Goal: Book appointment/travel/reservation

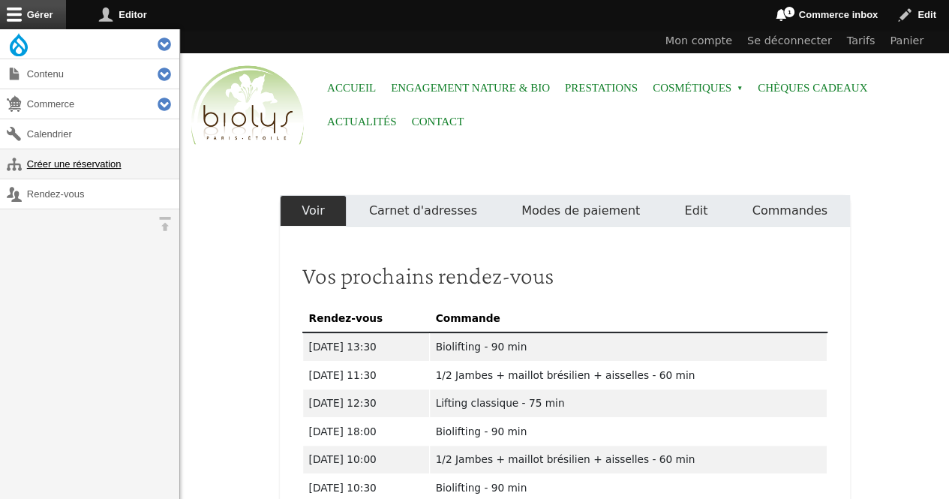
click at [92, 167] on link "Créer une réservation" at bounding box center [89, 163] width 179 height 29
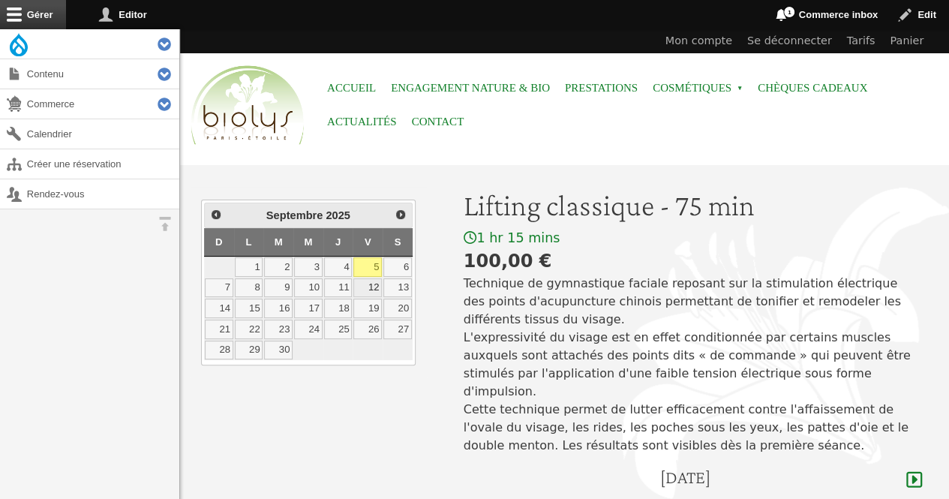
click at [375, 287] on link "12" at bounding box center [368, 288] width 29 height 20
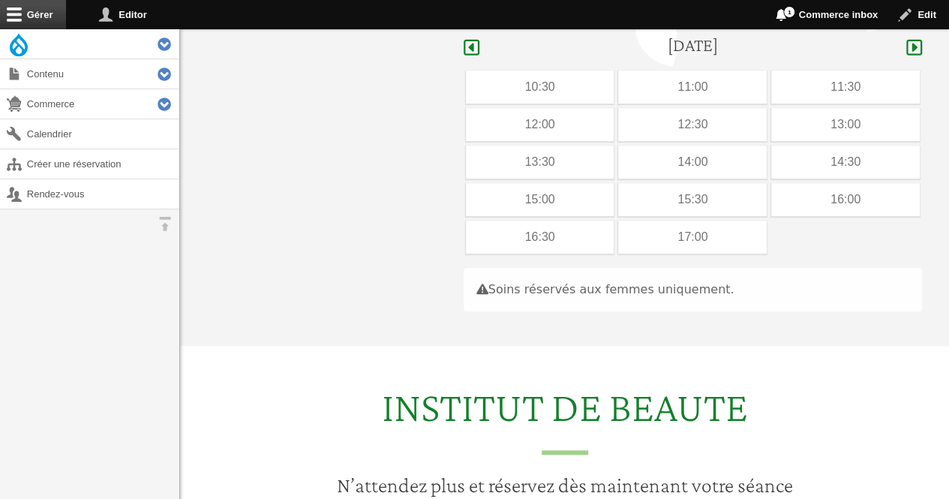
scroll to position [448, 0]
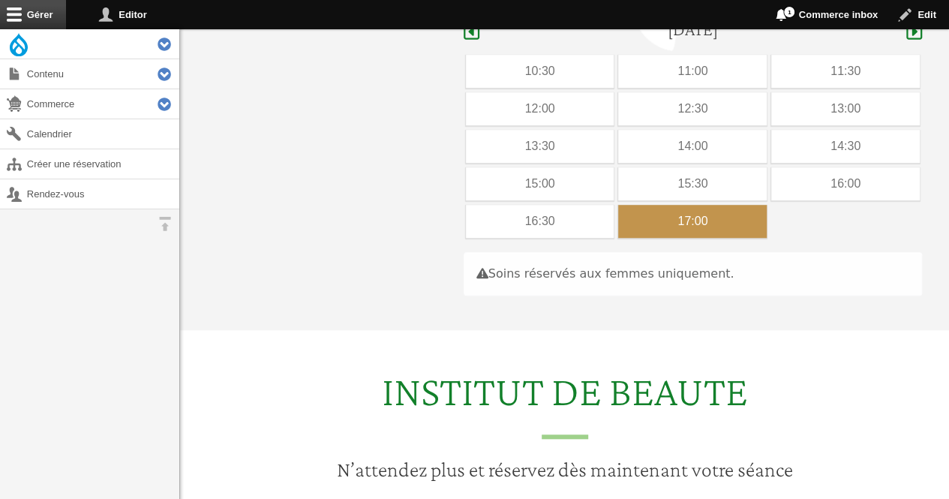
click at [645, 205] on div "17:00" at bounding box center [692, 221] width 149 height 33
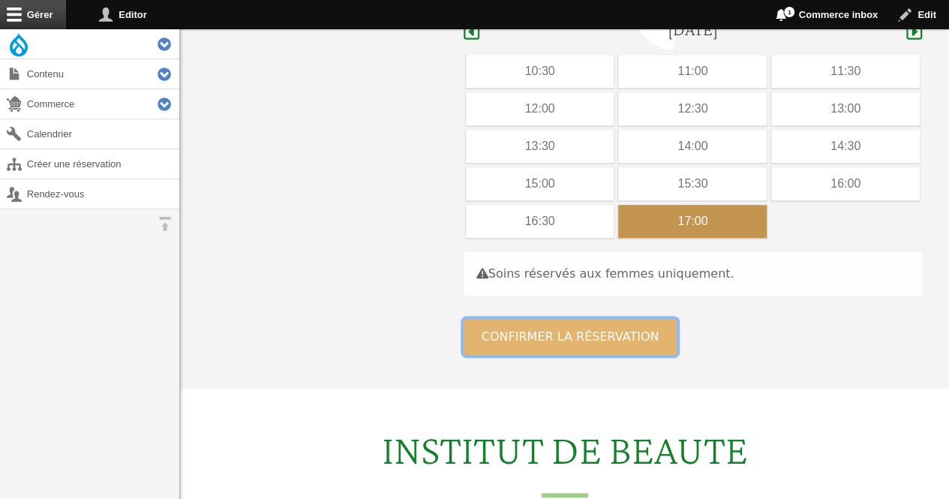
click at [549, 319] on button "Confirmer la réservation" at bounding box center [571, 337] width 214 height 36
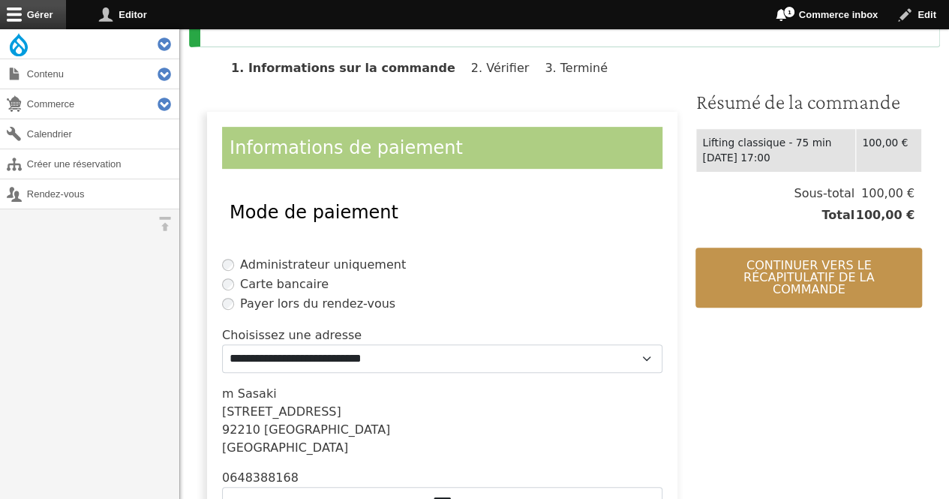
scroll to position [334, 0]
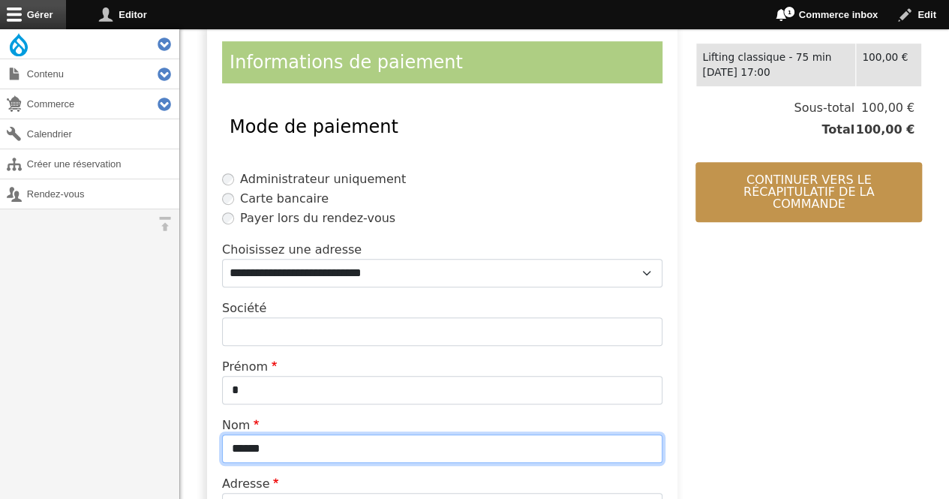
click at [362, 448] on input "******" at bounding box center [442, 449] width 441 height 29
type input "*"
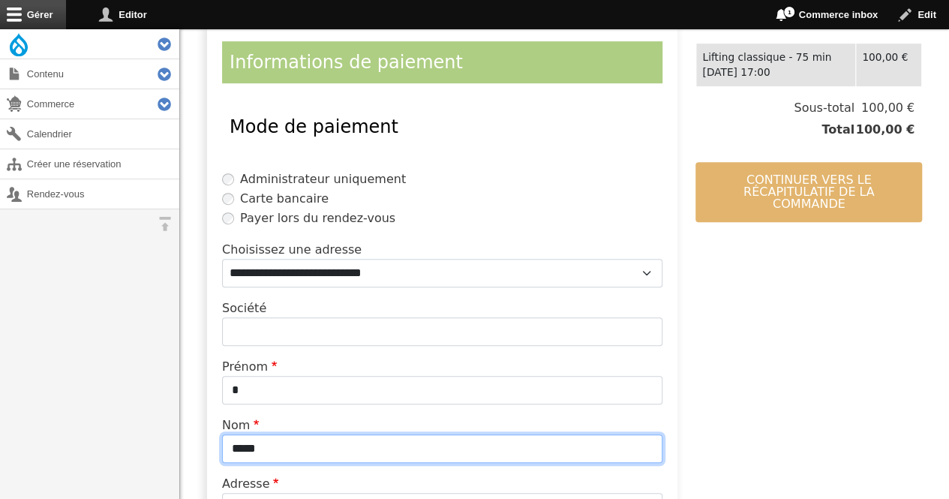
type input "*****"
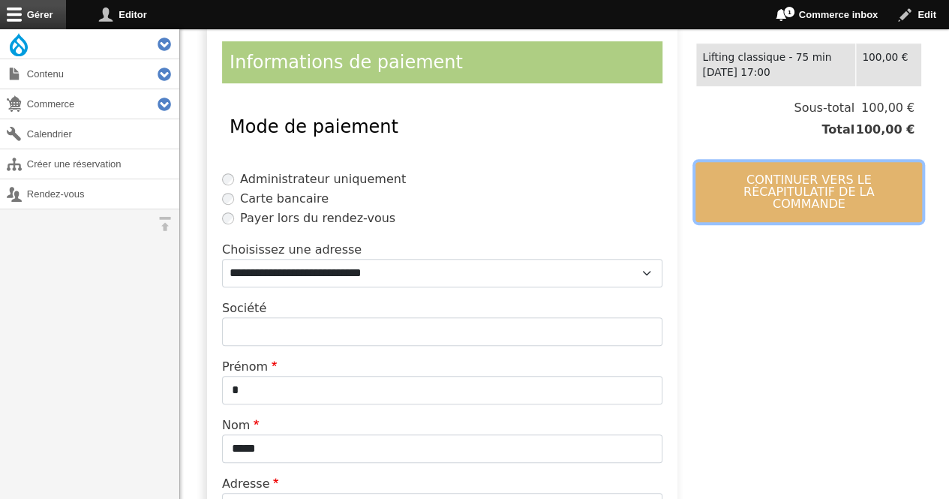
click at [769, 188] on button "Continuer vers le récapitulatif de la commande" at bounding box center [809, 192] width 227 height 60
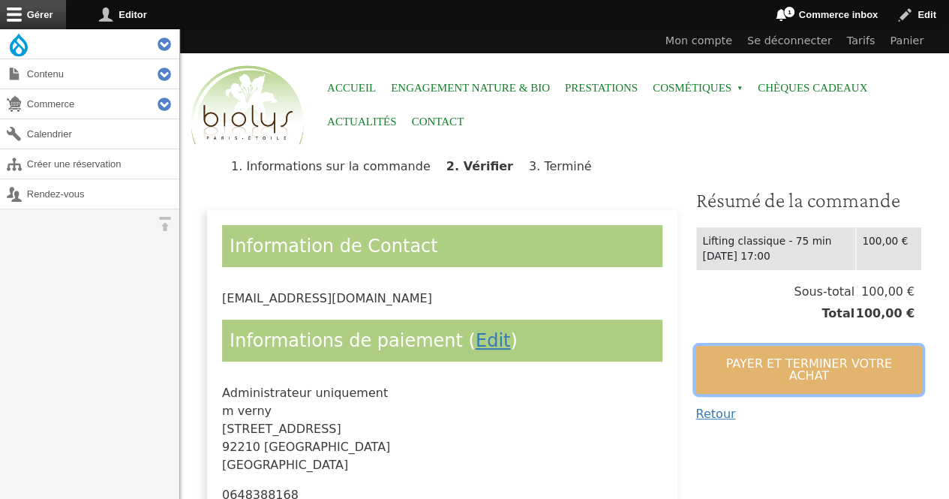
click at [724, 367] on button "Payer et terminer votre achat" at bounding box center [809, 370] width 227 height 48
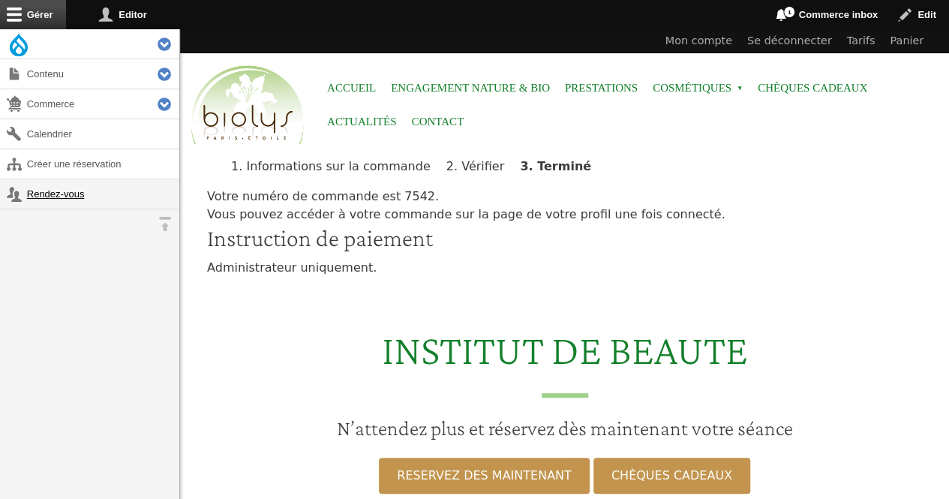
click at [87, 198] on link "Rendez-vous" at bounding box center [89, 193] width 179 height 29
